Goal: Check status: Check status

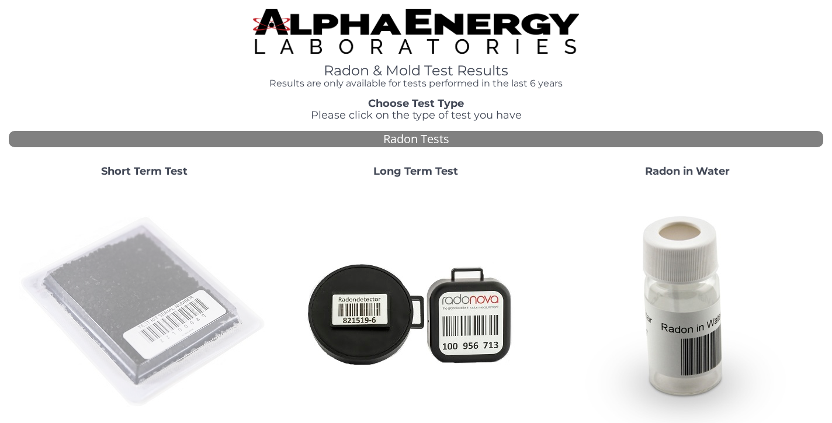
click at [173, 313] on img at bounding box center [144, 312] width 251 height 251
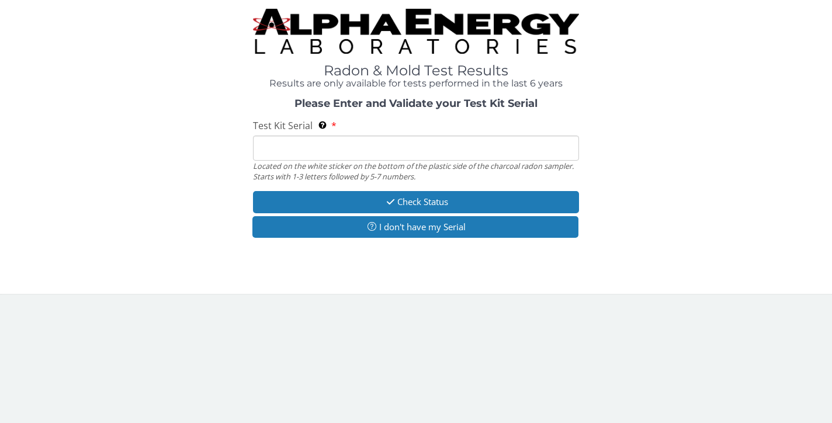
click at [342, 151] on input "Test Kit Serial Located on the white sticker on the bottom of the plastic side …" at bounding box center [416, 147] width 326 height 25
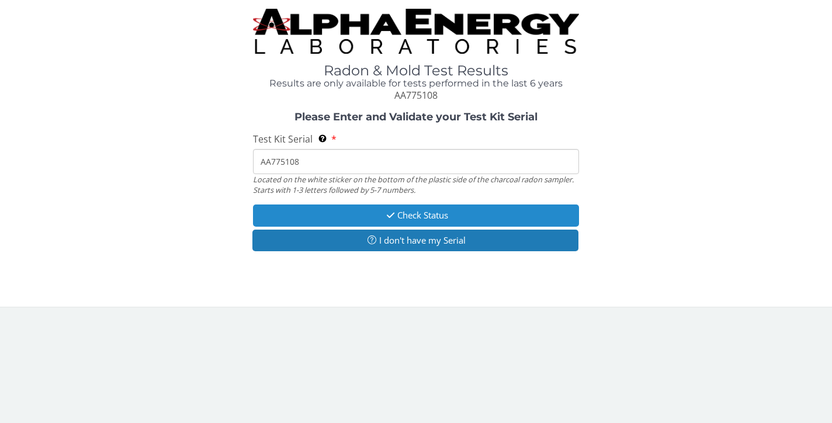
type input "AA775108"
click at [391, 211] on icon "button" at bounding box center [390, 215] width 13 height 9
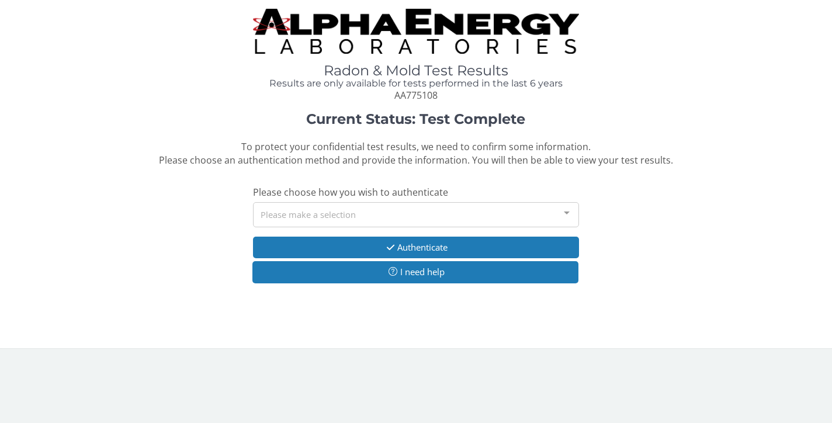
click at [394, 202] on div "Please make a selection" at bounding box center [416, 214] width 326 height 25
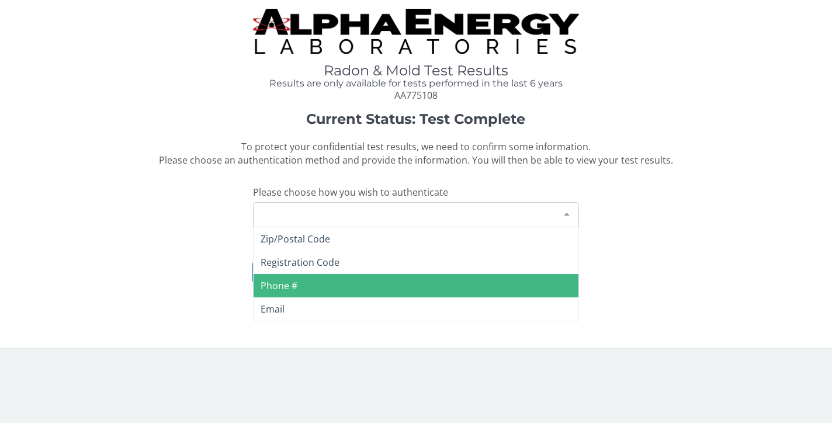
click at [381, 274] on span "Phone #" at bounding box center [415, 285] width 325 height 23
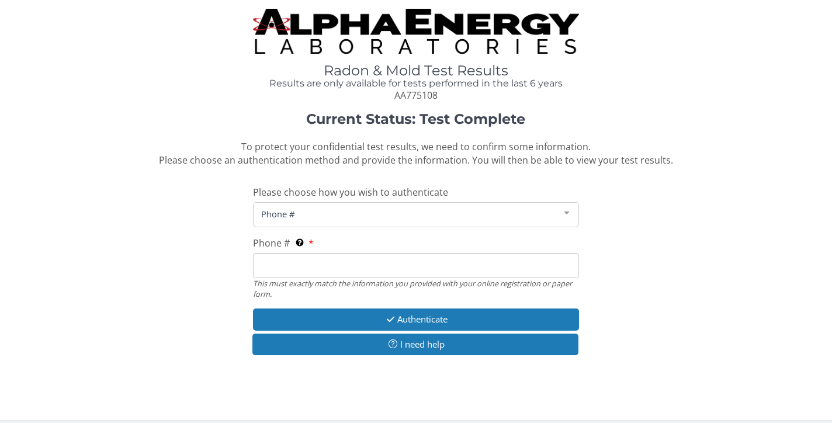
click at [391, 253] on input "Phone # This must exactly match the information you provided with your online r…" at bounding box center [416, 265] width 326 height 25
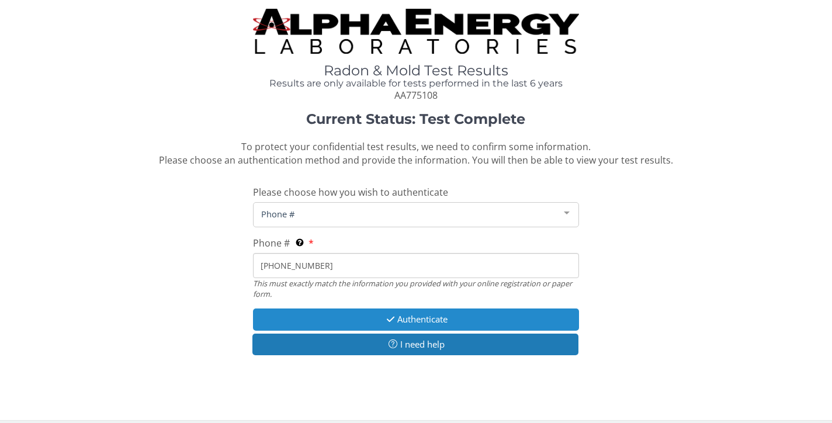
type input "[PHONE_NUMBER]"
click at [420, 308] on button "Authenticate" at bounding box center [416, 319] width 326 height 22
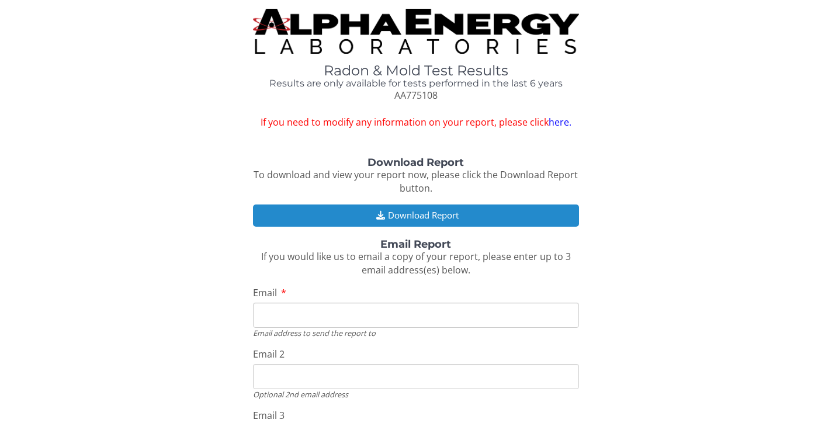
click at [437, 204] on button "Download Report" at bounding box center [416, 215] width 326 height 22
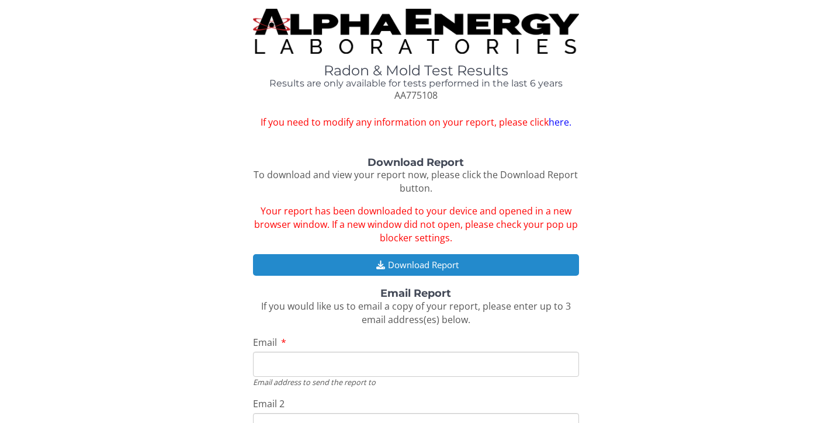
click at [417, 254] on button "Download Report" at bounding box center [416, 265] width 326 height 22
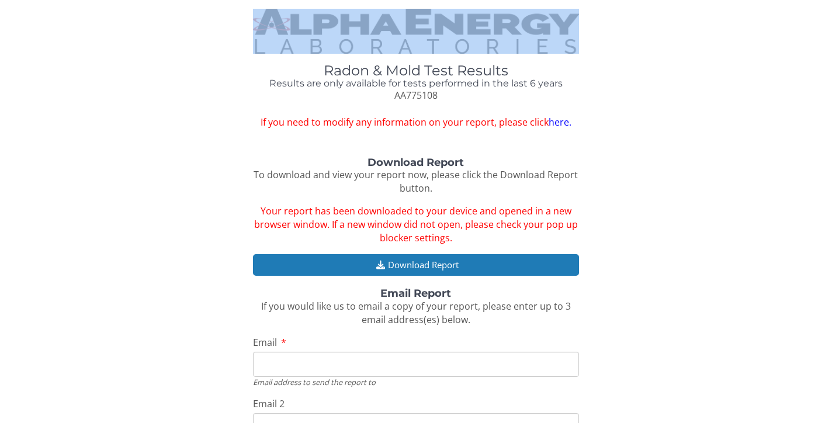
drag, startPoint x: 64, startPoint y: 59, endPoint x: 64, endPoint y: 45, distance: 14.0
click at [64, 45] on div "Radon & Mold Test Results Results are only available for tests performed in the…" at bounding box center [416, 69] width 814 height 120
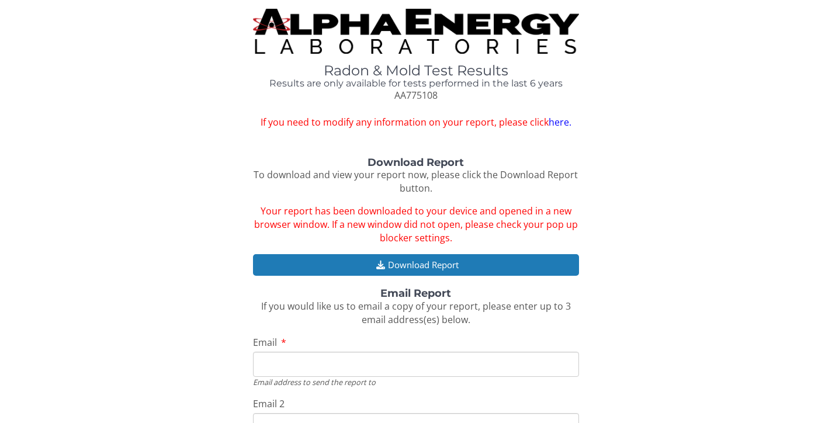
click at [64, 45] on div "Radon & Mold Test Results Results are only available for tests performed in the…" at bounding box center [416, 69] width 814 height 120
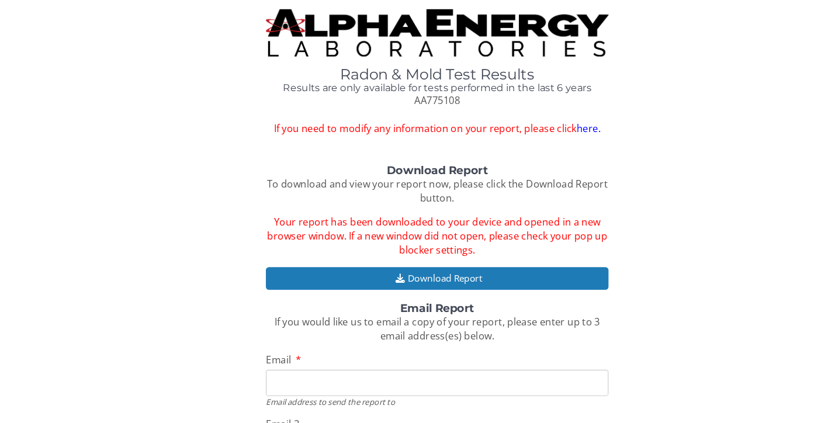
scroll to position [0, 29]
